Goal: Task Accomplishment & Management: Use online tool/utility

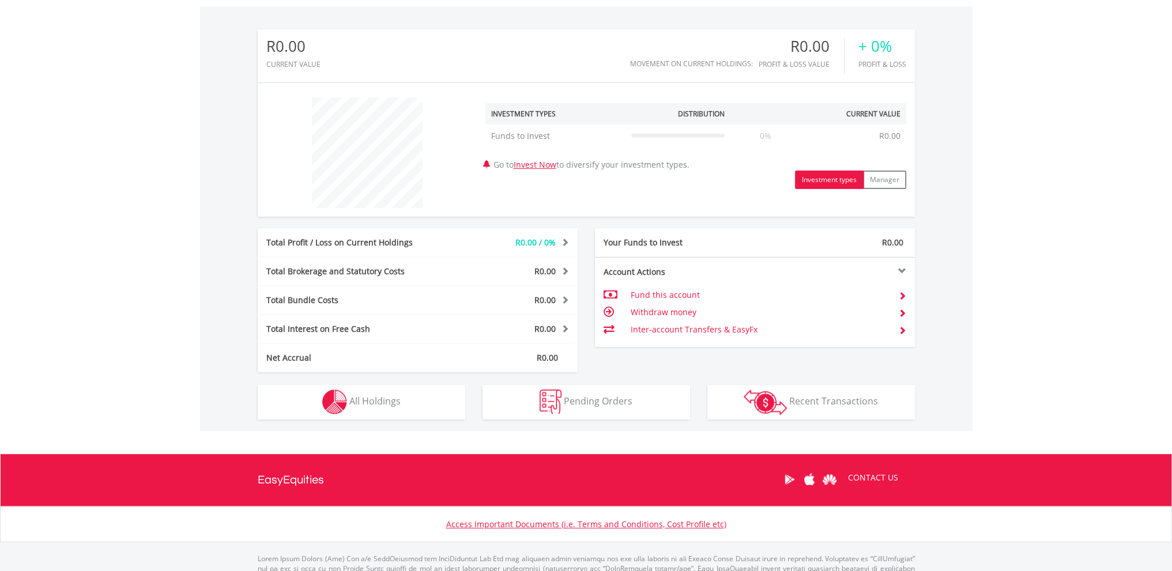
scroll to position [284, 0]
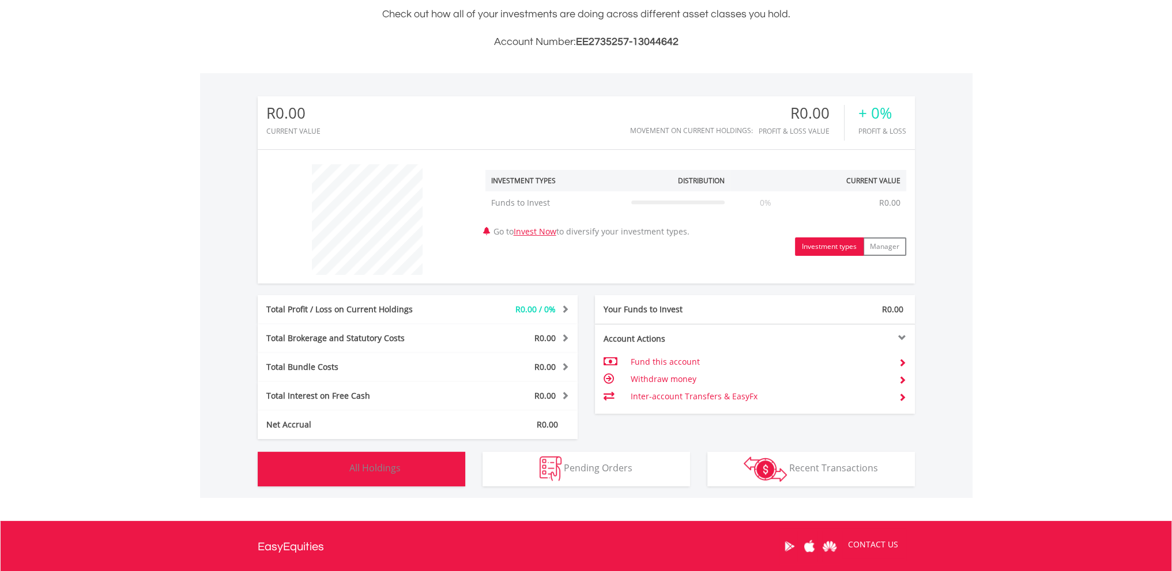
click at [379, 471] on span "All Holdings" at bounding box center [374, 468] width 51 height 13
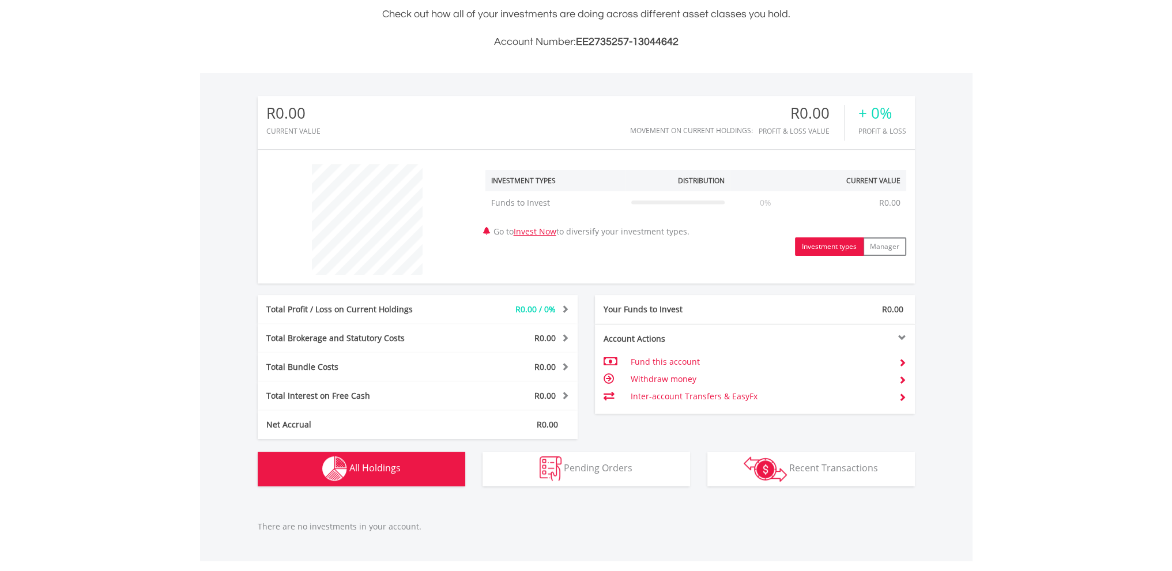
scroll to position [462, 0]
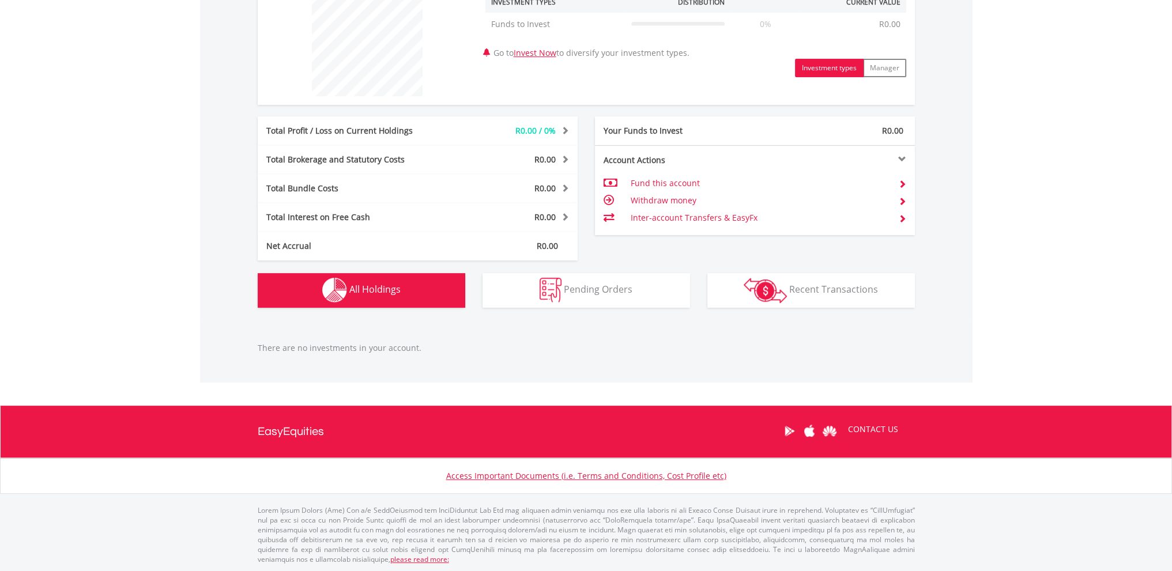
click at [357, 284] on span "All Holdings" at bounding box center [374, 289] width 51 height 13
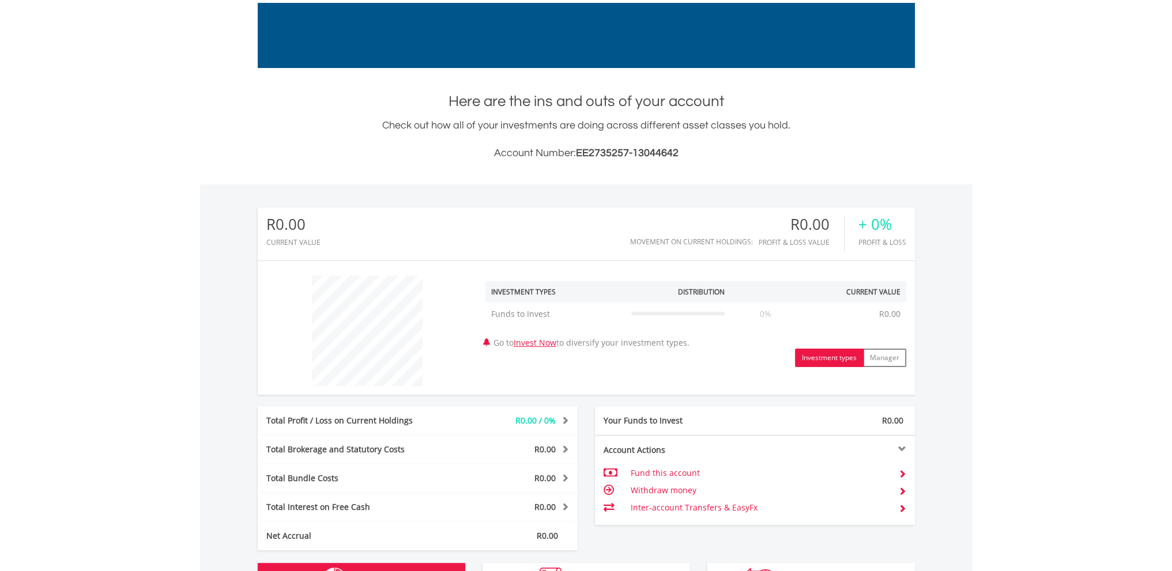
scroll to position [116, 0]
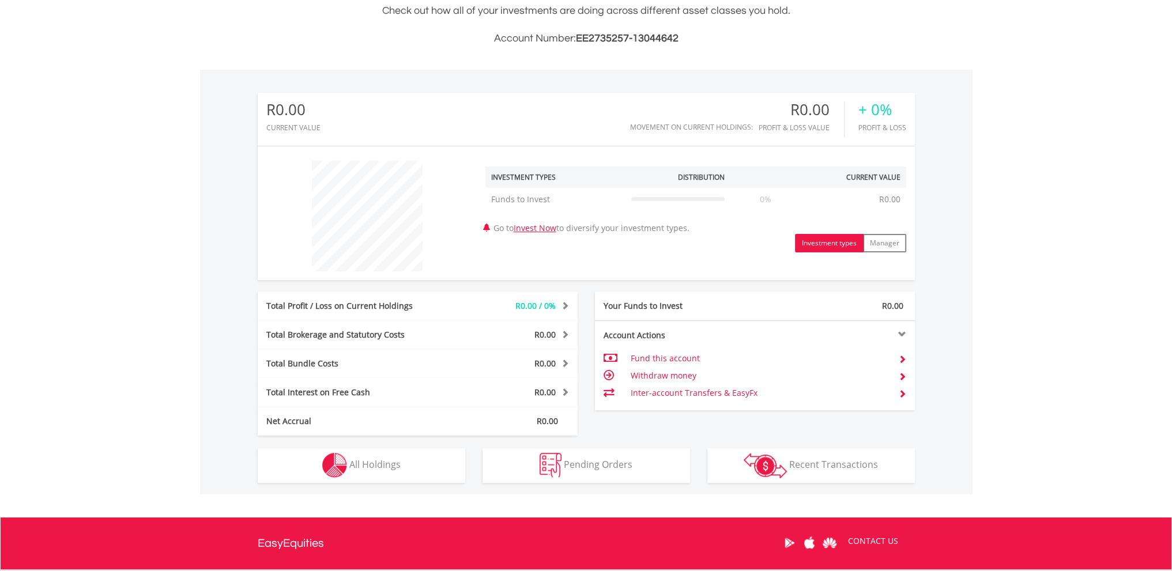
scroll to position [288, 0]
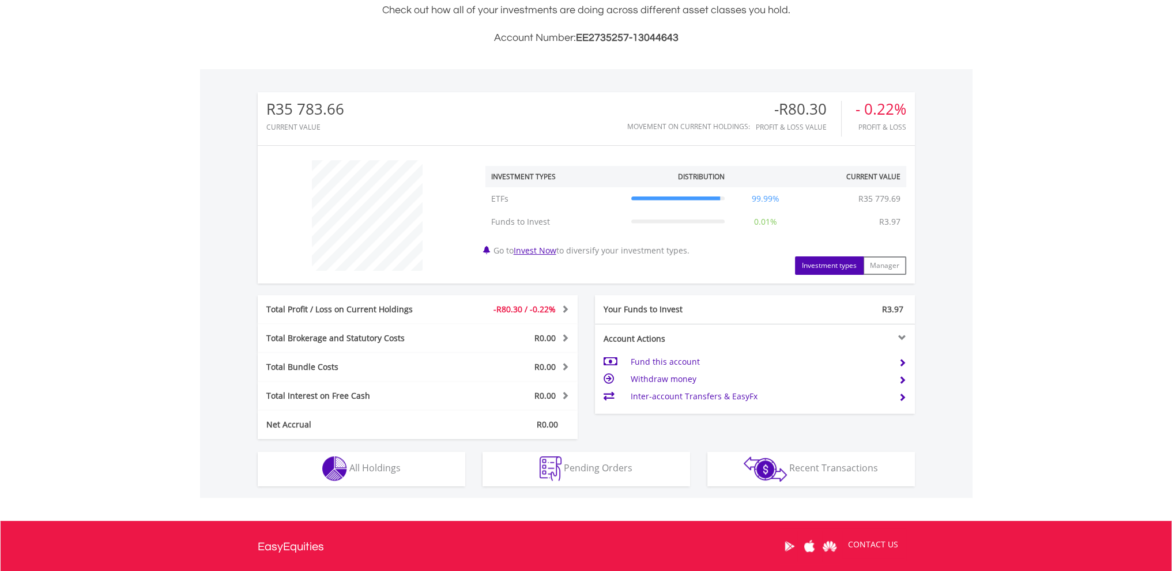
scroll to position [111, 219]
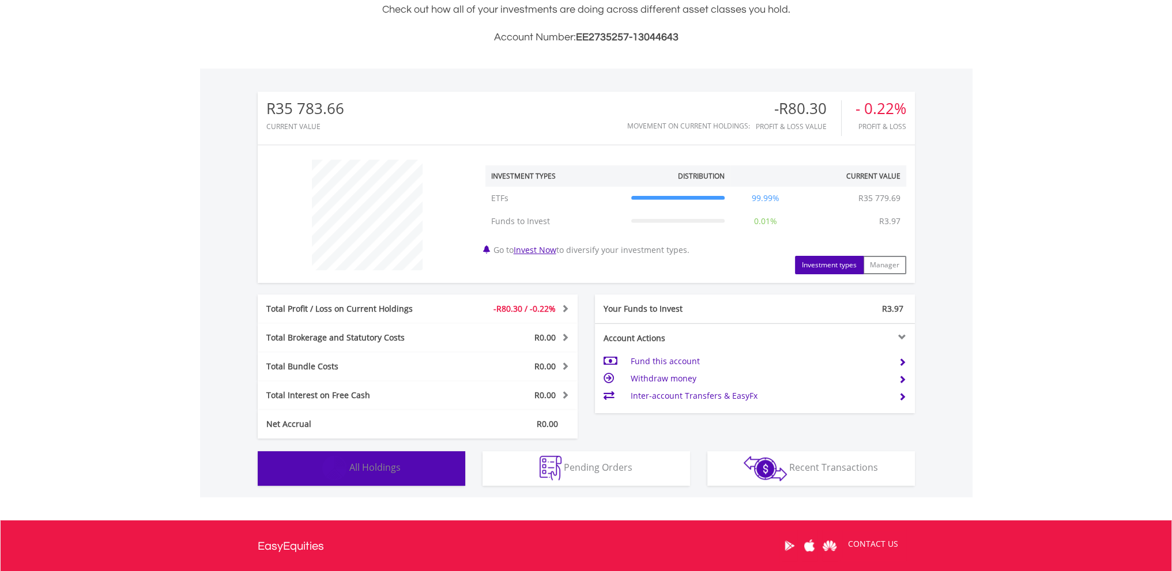
click at [397, 465] on span "All Holdings" at bounding box center [374, 467] width 51 height 13
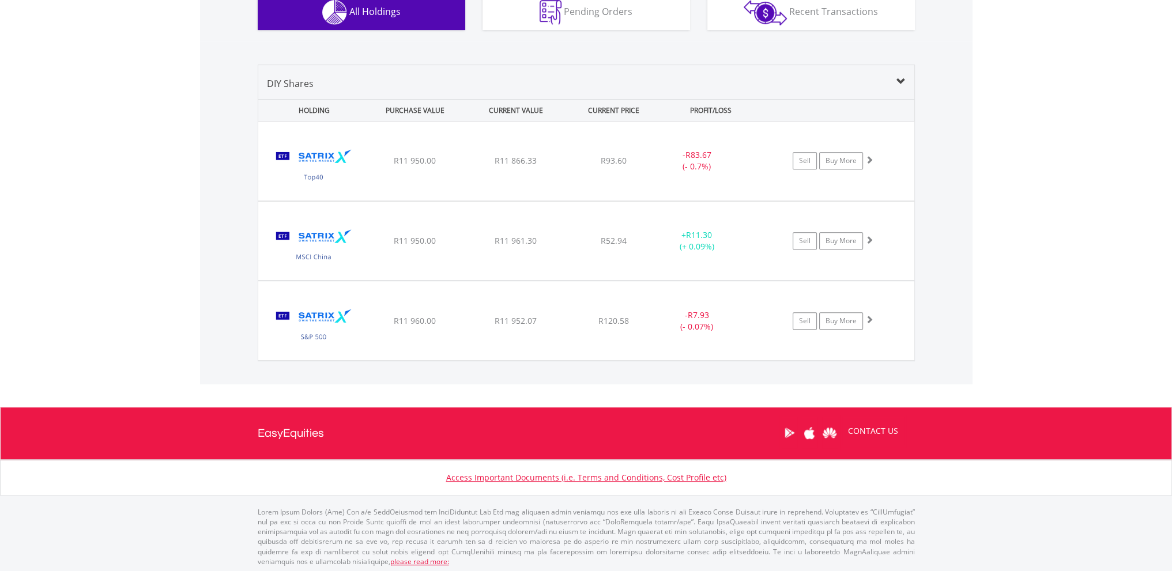
scroll to position [745, 0]
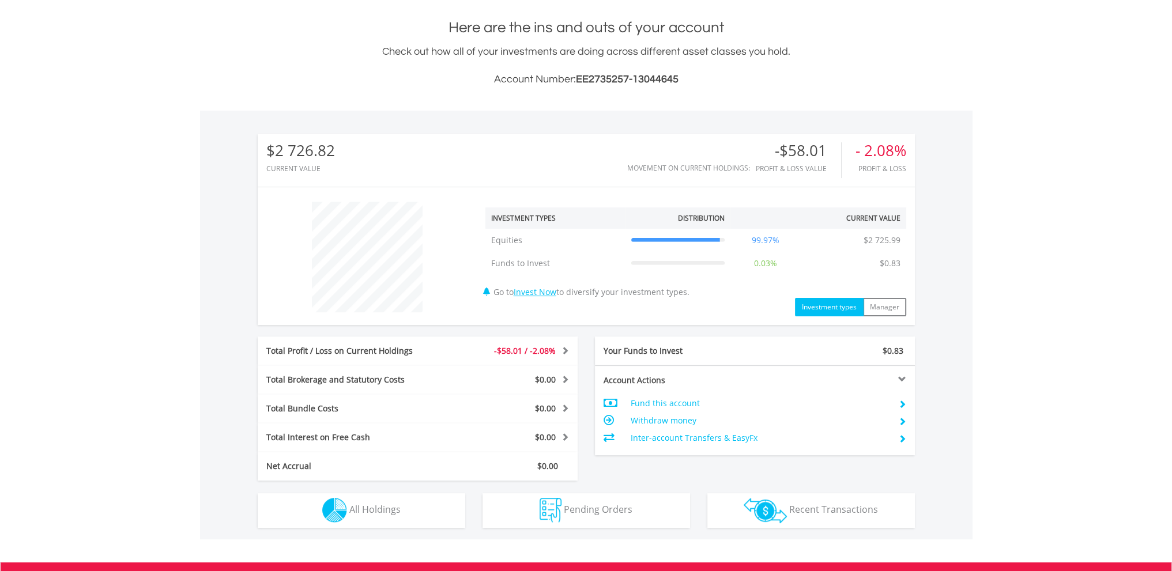
scroll to position [111, 219]
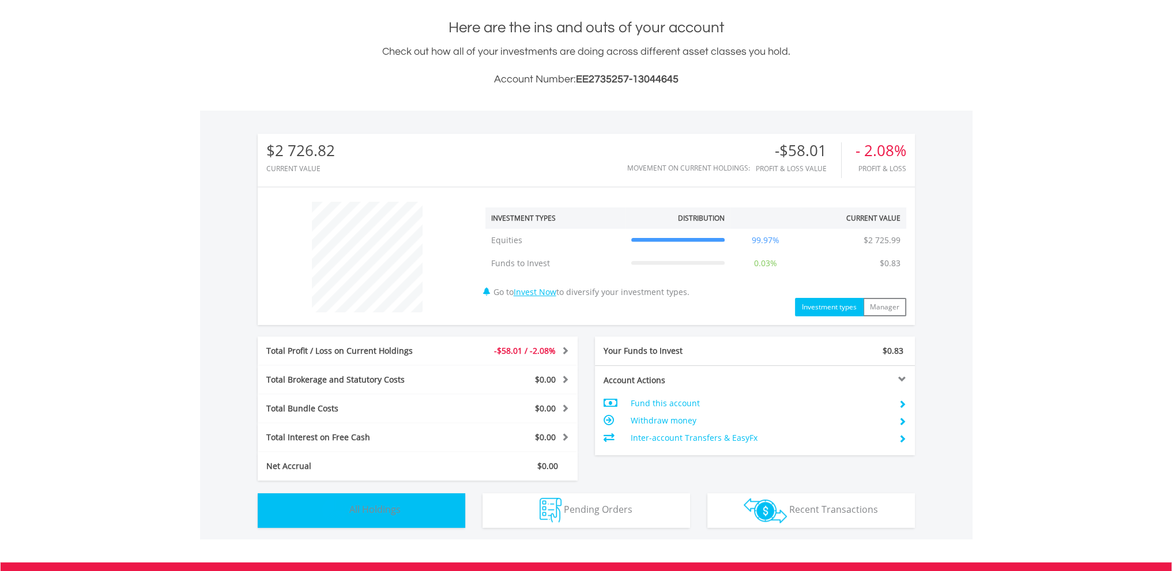
click at [404, 501] on button "Holdings All Holdings" at bounding box center [362, 510] width 208 height 35
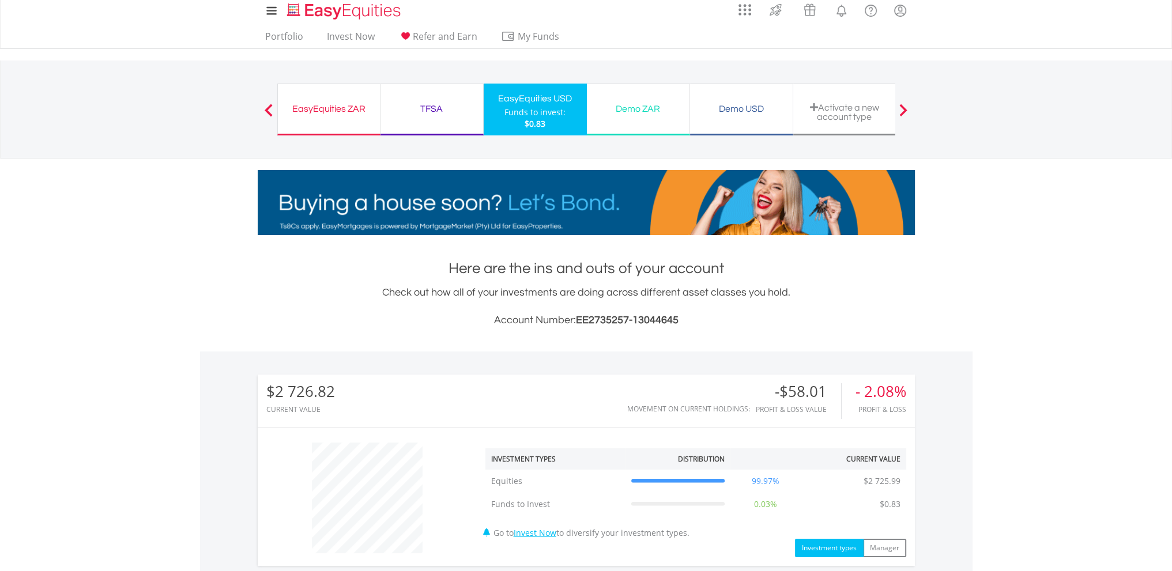
scroll to position [0, 0]
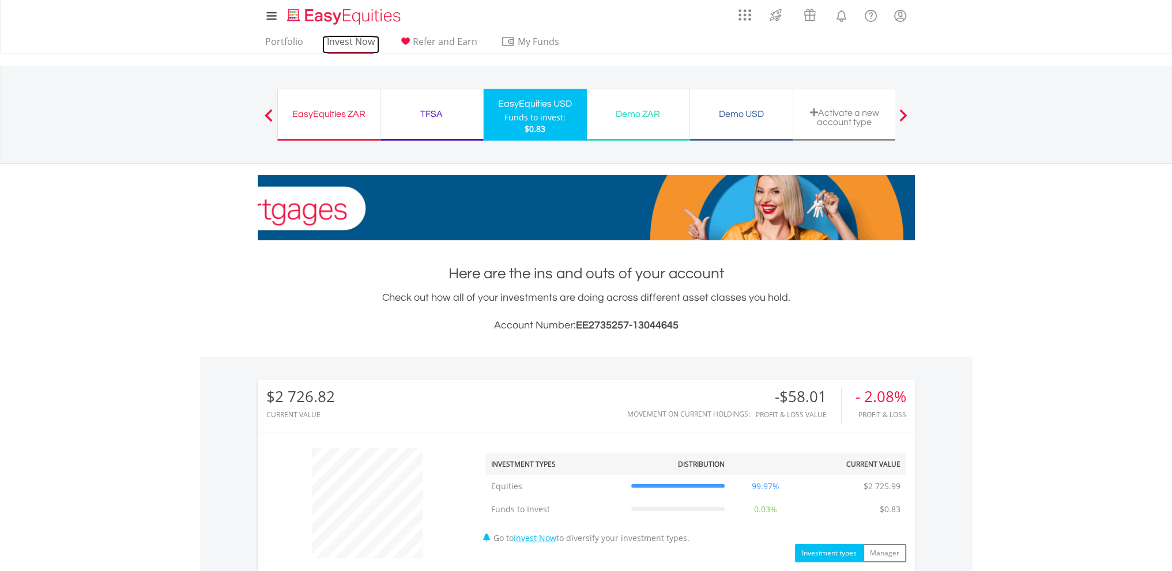
click at [348, 42] on link "Invest Now" at bounding box center [350, 45] width 57 height 18
